Goal: Task Accomplishment & Management: Complete application form

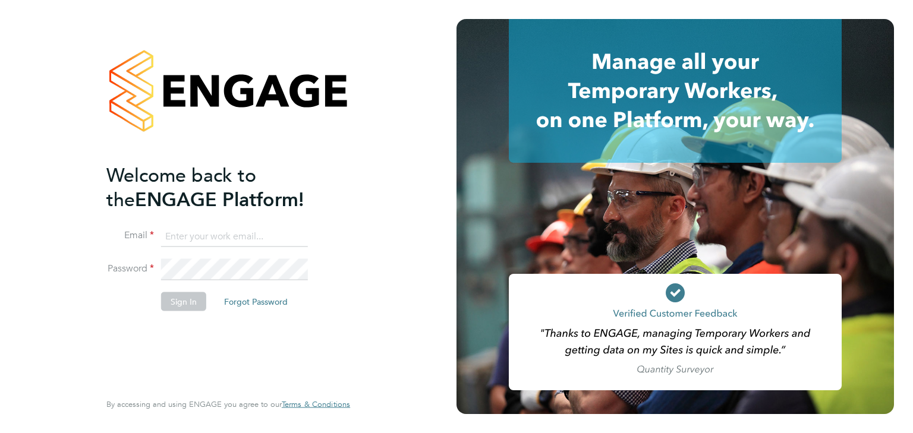
click at [202, 235] on input at bounding box center [234, 236] width 147 height 21
type input "[PERSON_NAME][EMAIL_ADDRESS][PERSON_NAME][DOMAIN_NAME]"
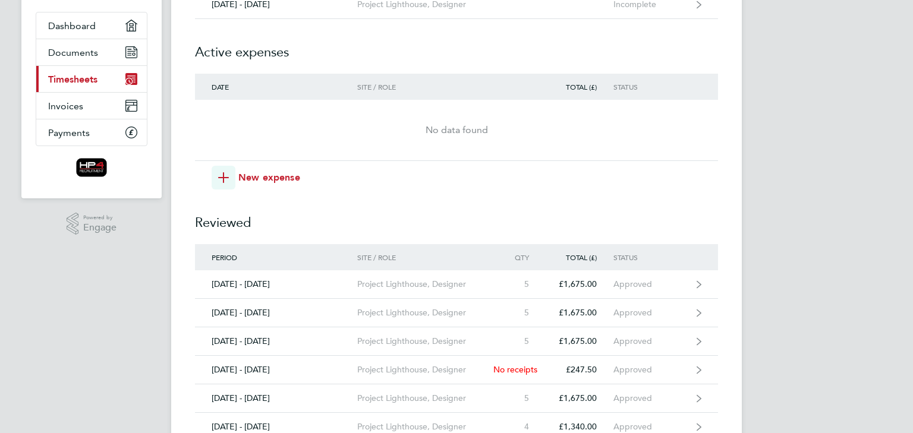
scroll to position [59, 0]
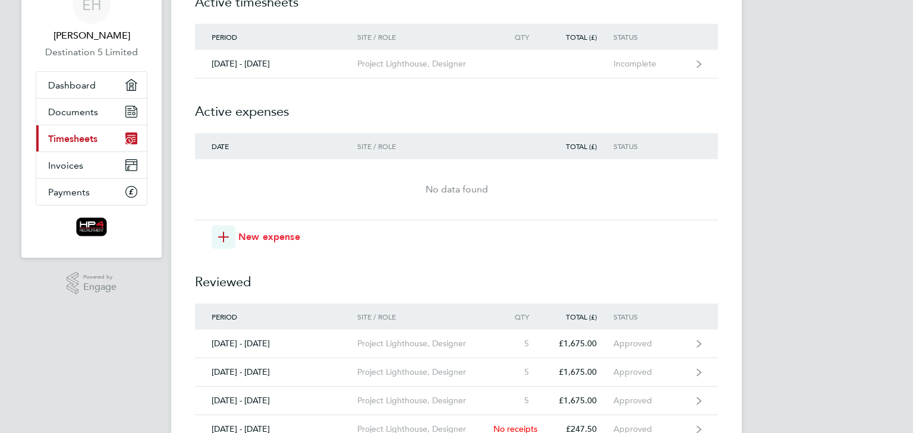
click at [275, 237] on span "New expense" at bounding box center [269, 237] width 62 height 14
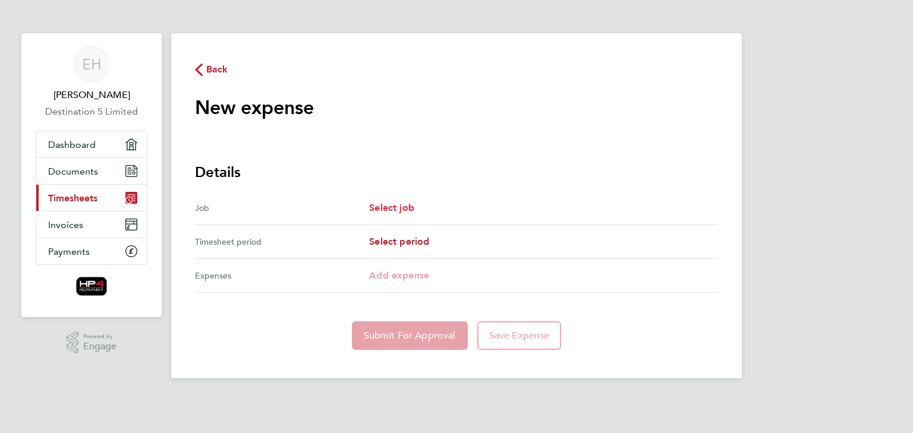
click at [402, 210] on span "Select job" at bounding box center [391, 207] width 45 height 11
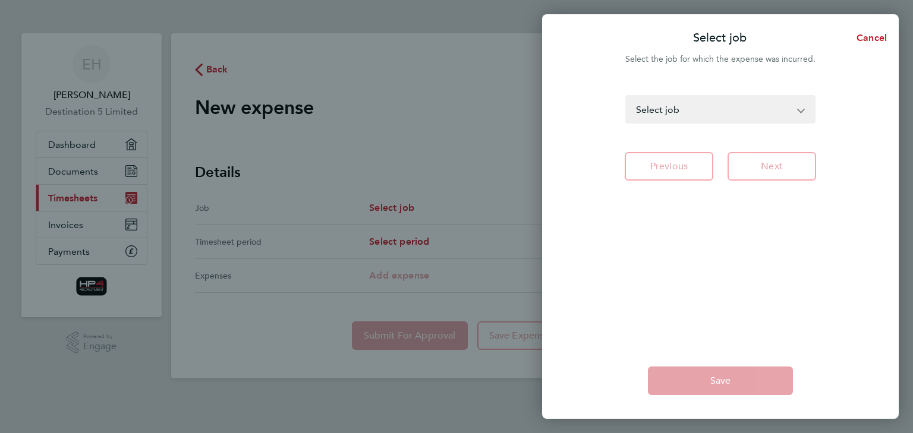
click at [683, 111] on select "DWP CSI - Designer DWP CSI - CSI Technical Author Project Lighthouse - Designer…" at bounding box center [713, 109] width 174 height 26
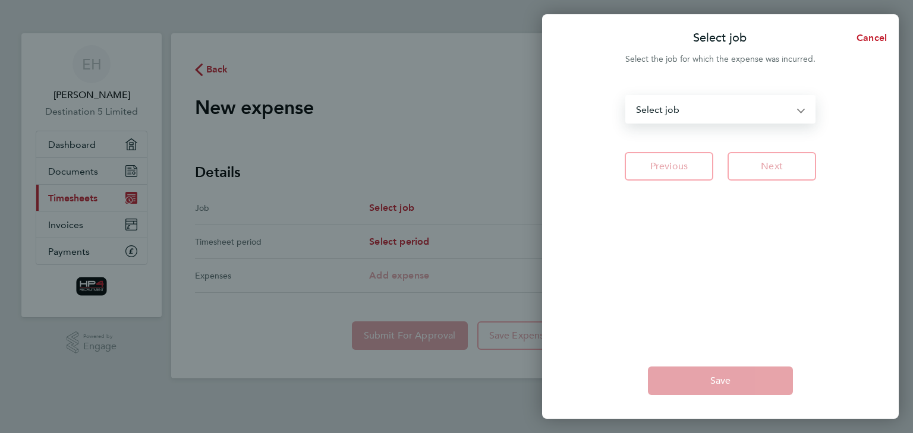
select select "279275"
click at [626, 96] on select "DWP CSI - Designer DWP CSI - CSI Technical Author Project Lighthouse - Designer…" at bounding box center [713, 109] width 174 height 26
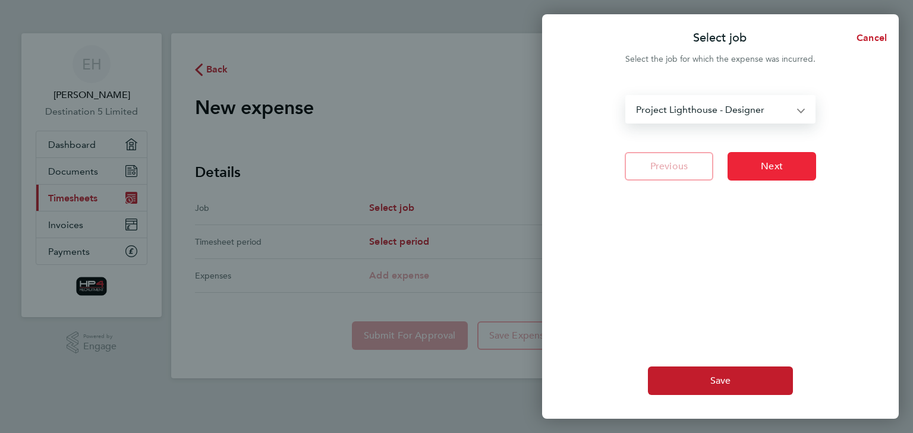
click at [775, 170] on span "Next" at bounding box center [772, 166] width 22 height 12
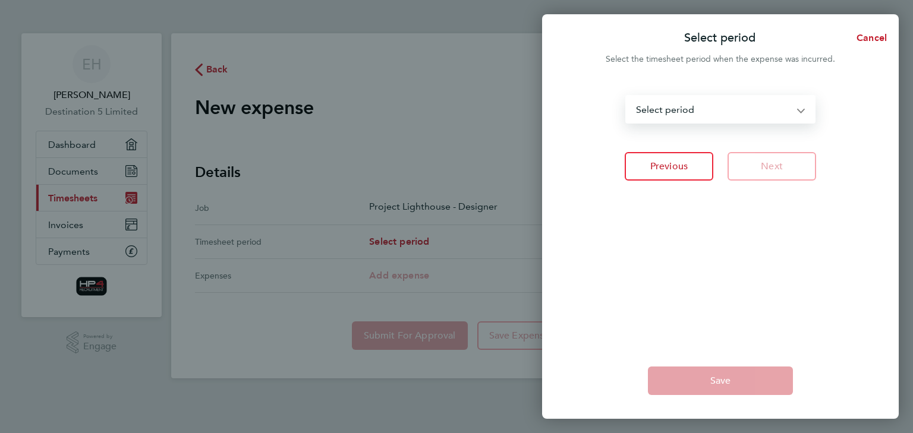
click at [769, 109] on select "[DATE] - [DATE] [DATE] - [DATE] [DATE] - [DATE] [DATE] - [DATE] [DATE] - [DATE]…" at bounding box center [713, 109] width 174 height 26
select select "26: Object"
click at [626, 96] on select "[DATE] - [DATE] [DATE] - [DATE] [DATE] - [DATE] [DATE] - [DATE] [DATE] - [DATE]…" at bounding box center [713, 109] width 174 height 26
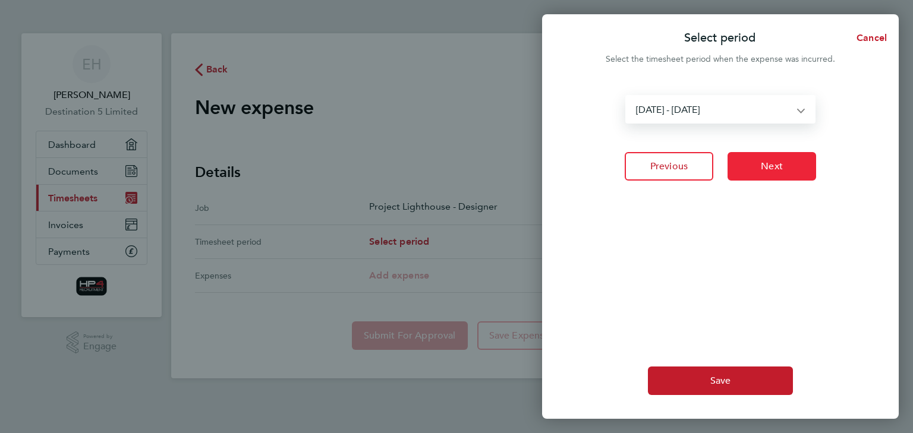
click at [781, 174] on button "Next" at bounding box center [771, 166] width 89 height 29
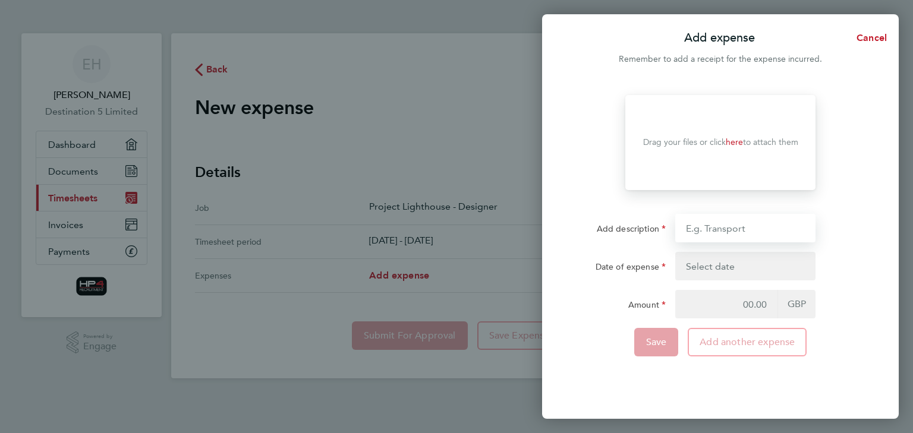
click at [739, 226] on input "Add description" at bounding box center [745, 228] width 140 height 29
type input "Milage"
click at [730, 264] on button "button" at bounding box center [745, 266] width 140 height 29
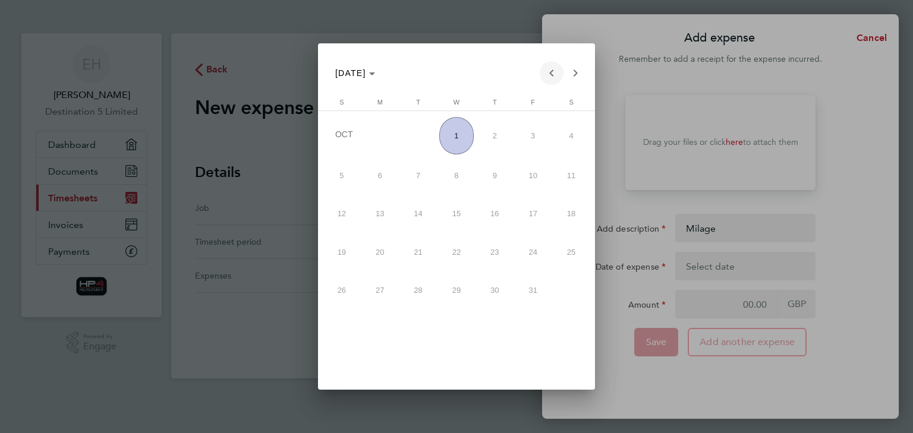
click at [550, 73] on span "Previous month" at bounding box center [552, 73] width 24 height 24
click at [415, 319] on span "30" at bounding box center [418, 325] width 34 height 34
type input "[DATE]"
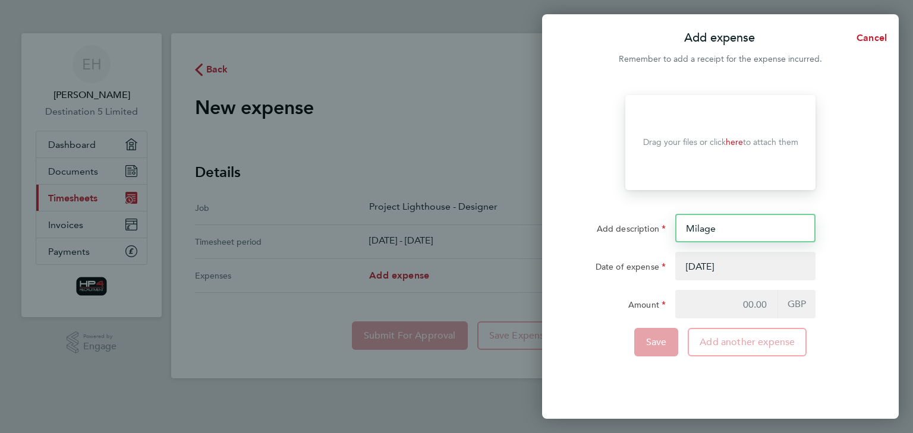
click at [742, 223] on input "Milage" at bounding box center [745, 228] width 140 height 29
type input "M"
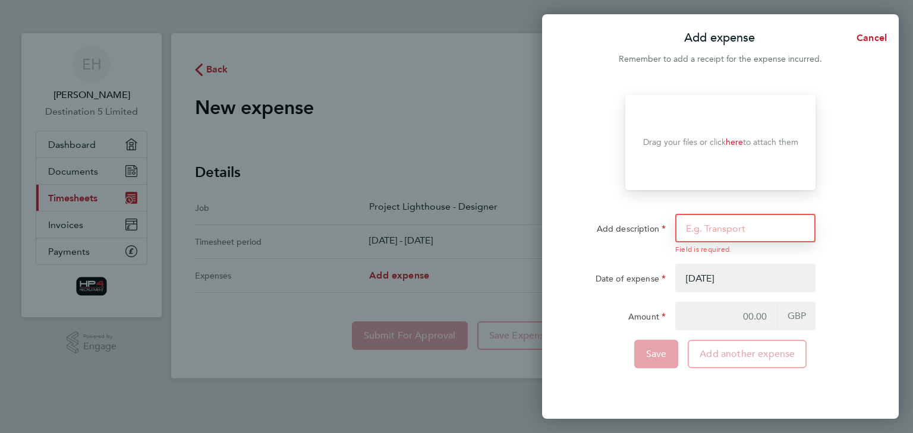
click at [752, 231] on input "Add description" at bounding box center [745, 228] width 140 height 29
type input "Stay Away"
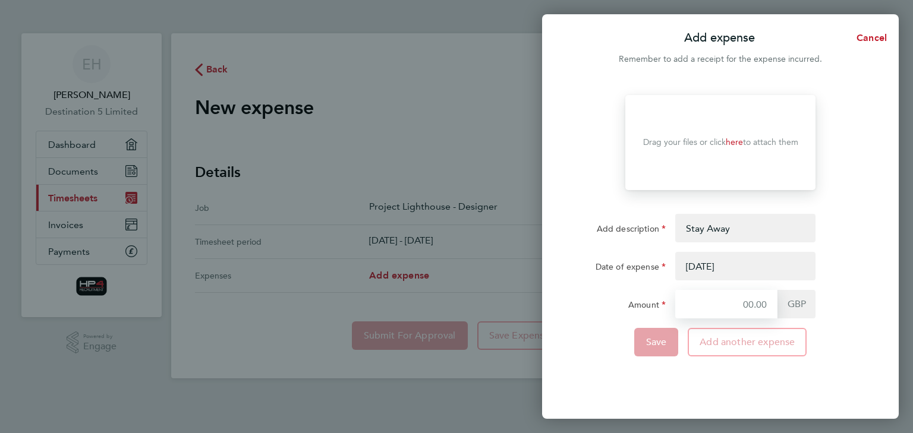
click at [714, 304] on input "Amount" at bounding box center [726, 304] width 102 height 29
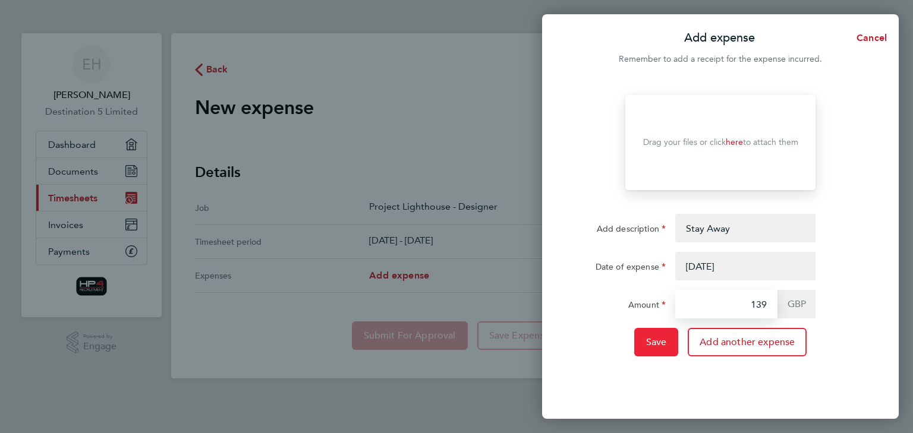
type input "139"
click at [658, 345] on span "Save" at bounding box center [656, 342] width 21 height 12
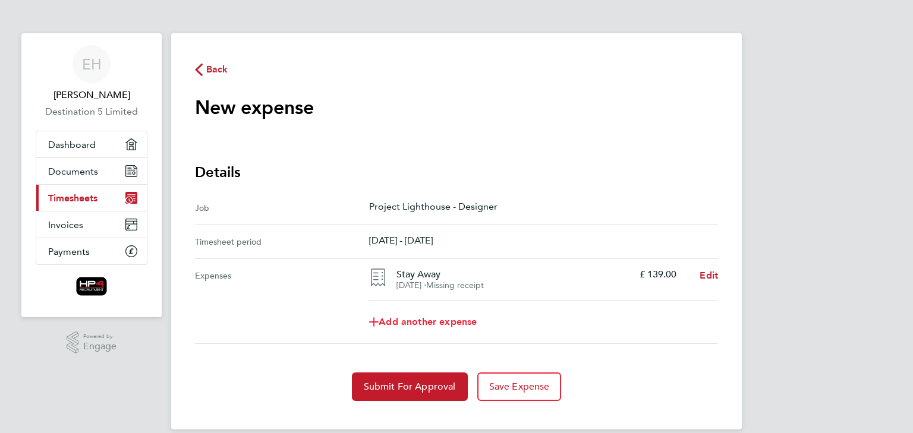
scroll to position [15, 0]
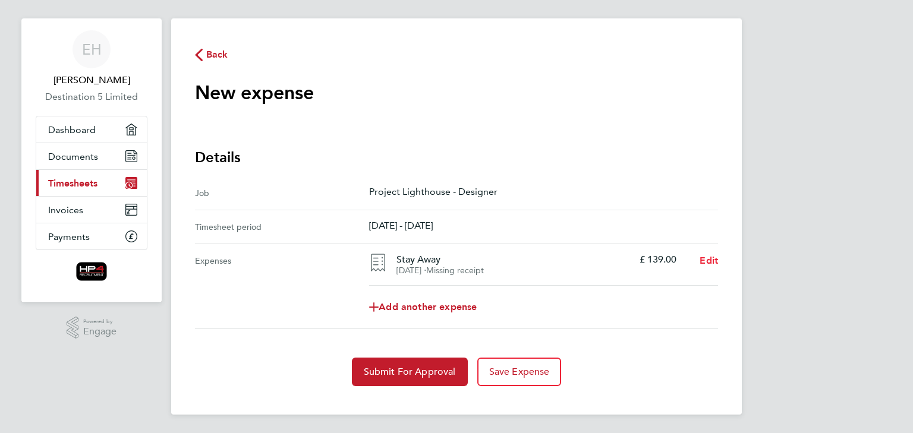
click at [707, 262] on span "Edit" at bounding box center [709, 260] width 18 height 11
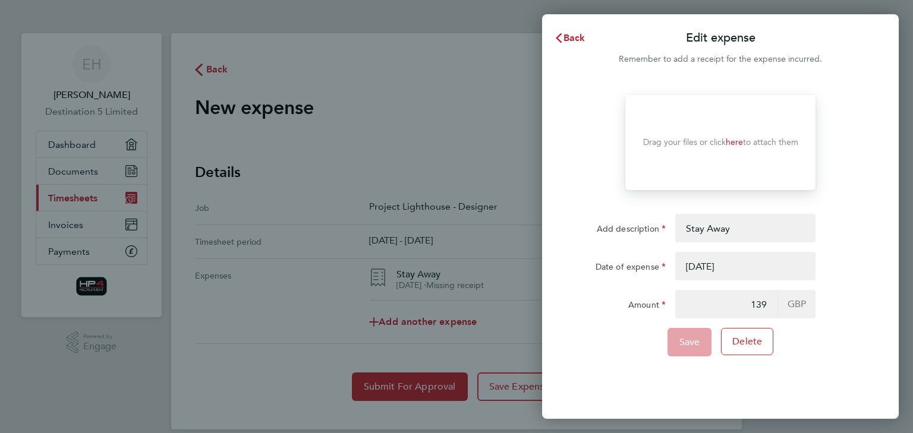
click at [730, 268] on button "button" at bounding box center [745, 266] width 140 height 29
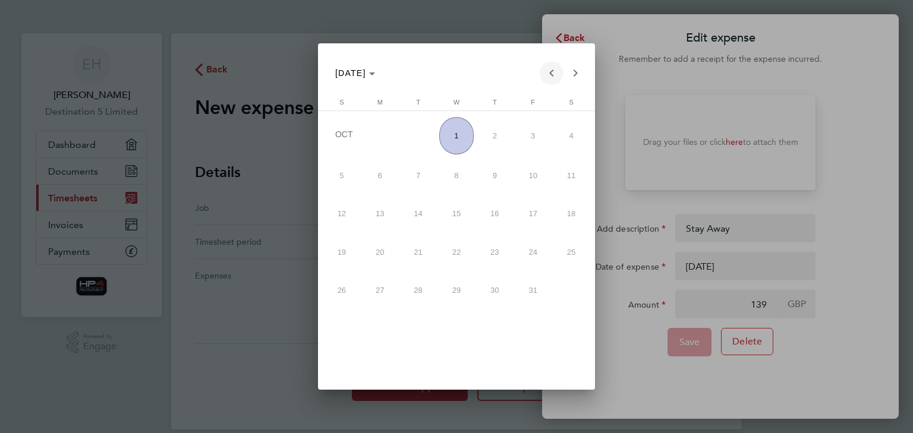
click at [551, 70] on span "Previous month" at bounding box center [552, 73] width 24 height 24
click at [391, 322] on span "29" at bounding box center [380, 325] width 34 height 34
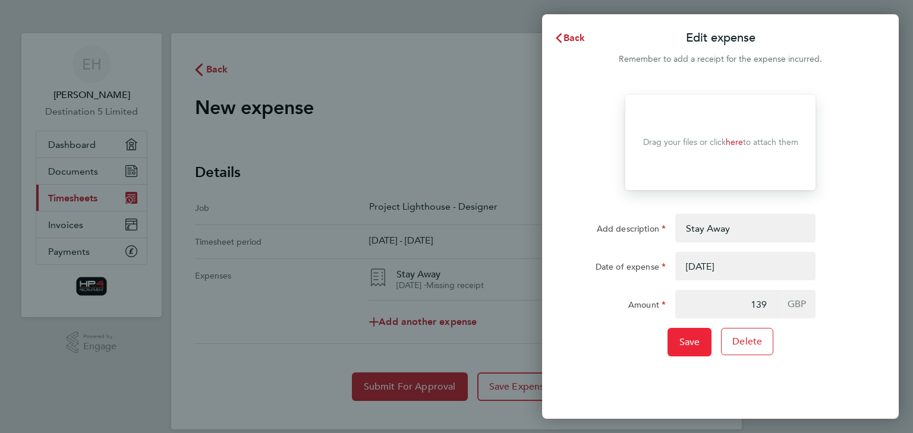
drag, startPoint x: 686, startPoint y: 338, endPoint x: 632, endPoint y: 351, distance: 56.1
click at [632, 351] on div "Save Delete" at bounding box center [721, 342] width 300 height 29
click at [724, 266] on button "button" at bounding box center [745, 266] width 140 height 29
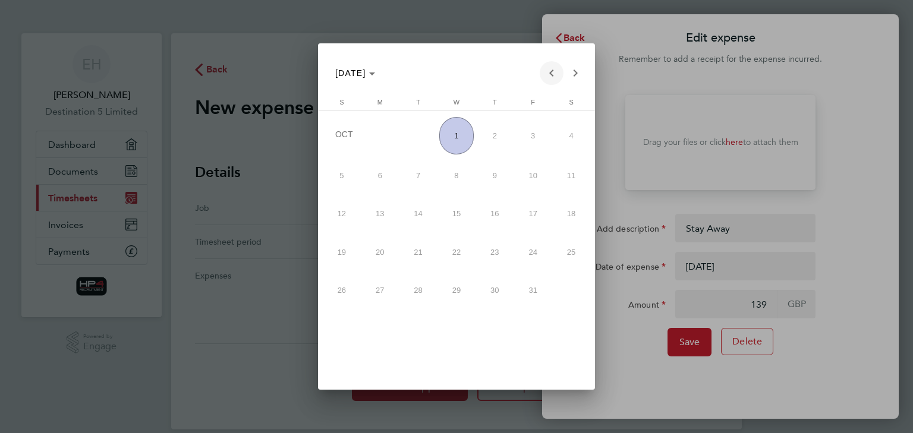
click at [550, 70] on span "Previous month" at bounding box center [552, 73] width 24 height 24
click at [414, 339] on span "30" at bounding box center [418, 325] width 34 height 34
type input "[DATE]"
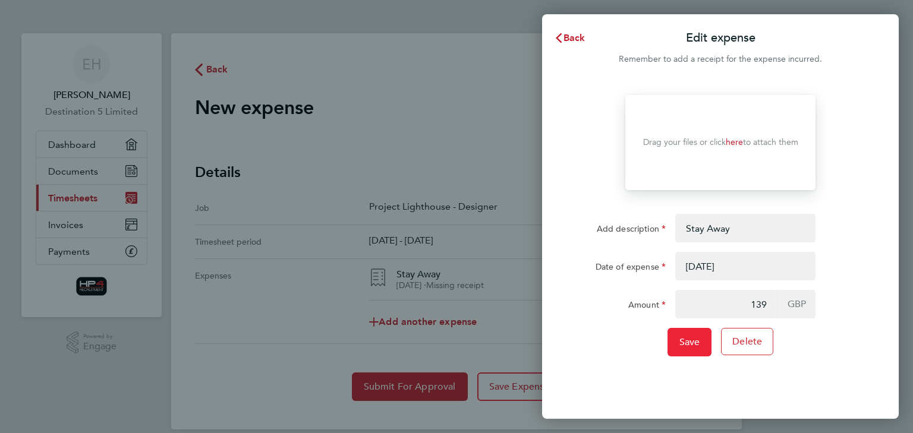
click at [679, 343] on span "Save" at bounding box center [689, 342] width 21 height 12
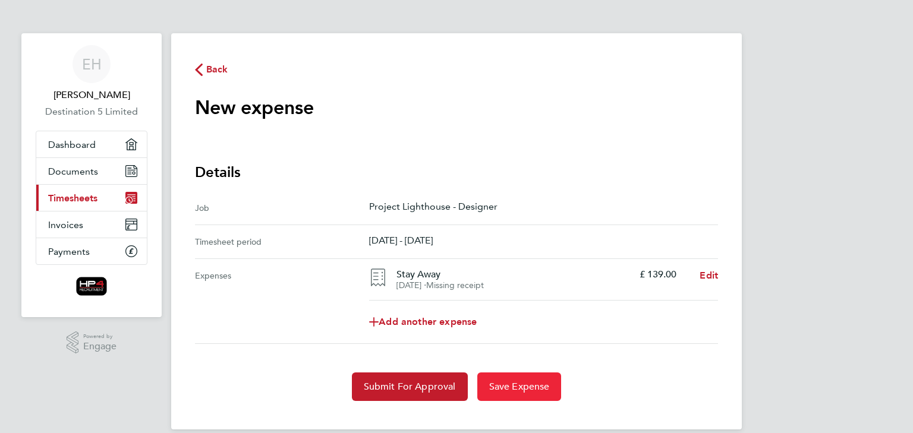
click at [524, 391] on span "Save Expense" at bounding box center [519, 387] width 61 height 12
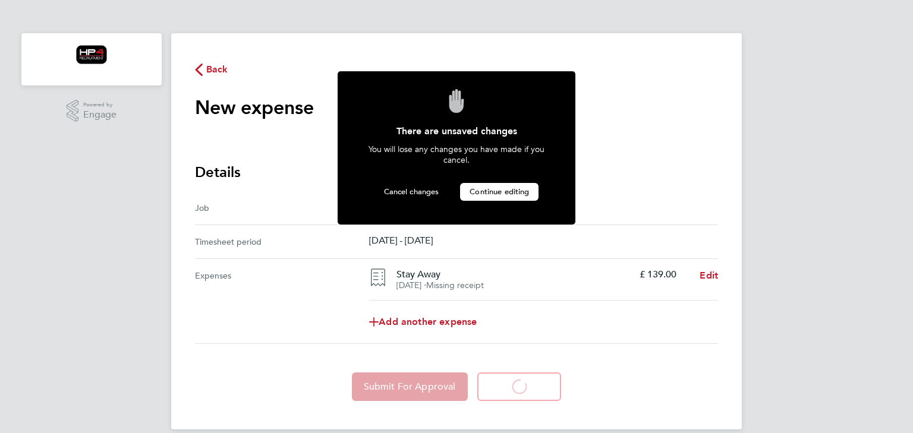
click at [512, 192] on span "Continue editing" at bounding box center [499, 192] width 59 height 10
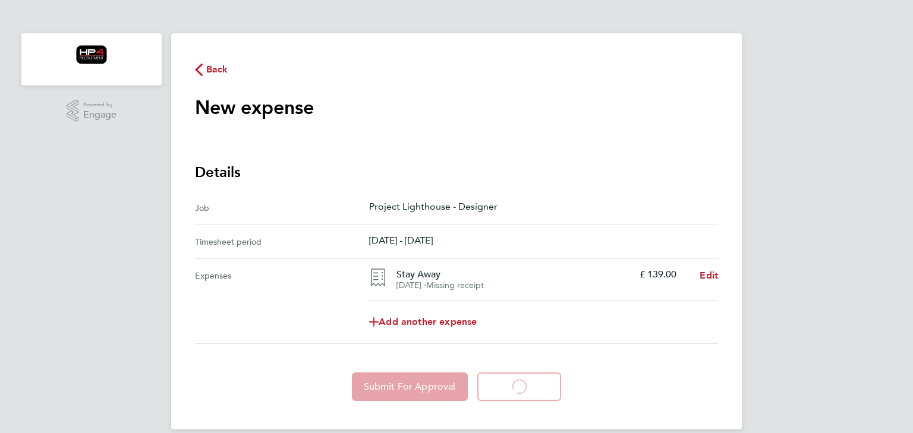
scroll to position [15, 0]
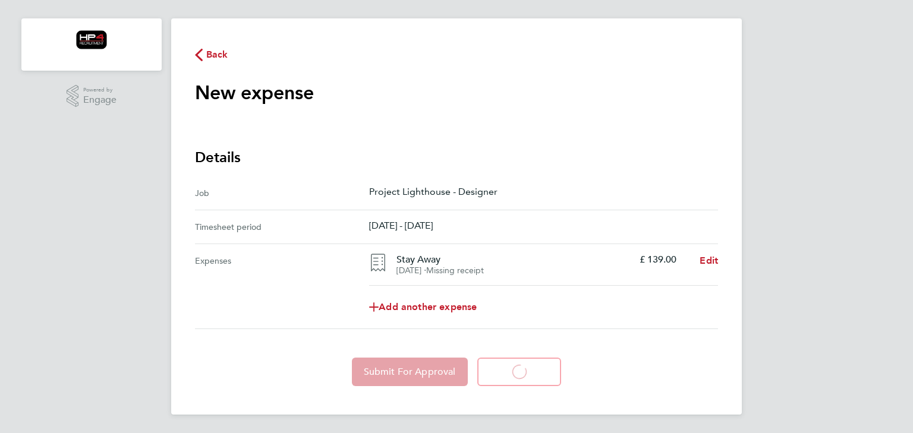
click at [222, 59] on span "Back" at bounding box center [217, 55] width 22 height 14
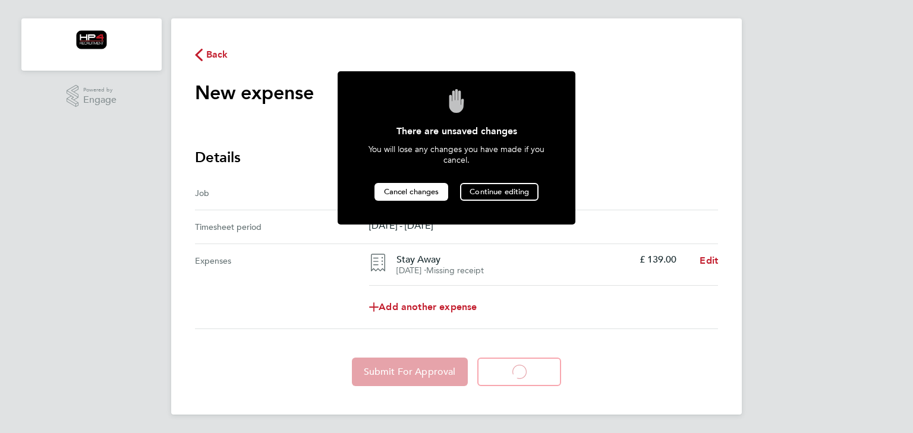
click at [405, 193] on span "Cancel changes" at bounding box center [411, 192] width 55 height 10
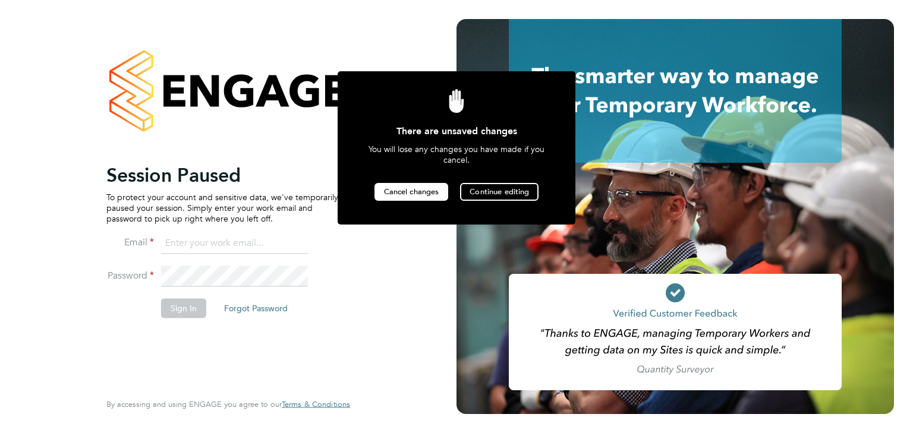
click at [411, 192] on span "Cancel changes" at bounding box center [411, 192] width 55 height 10
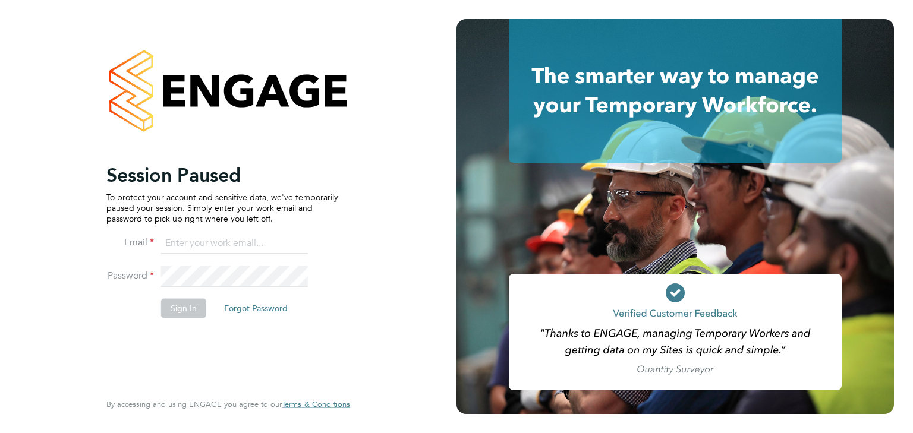
click at [251, 238] on input at bounding box center [234, 243] width 147 height 21
type input "[PERSON_NAME][EMAIL_ADDRESS][PERSON_NAME][DOMAIN_NAME]"
